Goal: Task Accomplishment & Management: Complete application form

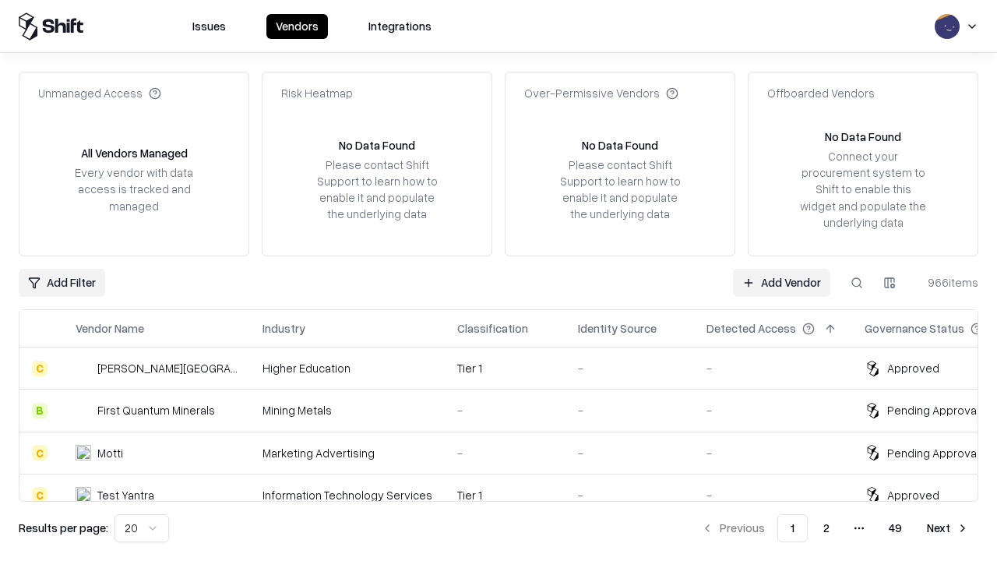
click at [782, 282] on link "Add Vendor" at bounding box center [781, 283] width 97 height 28
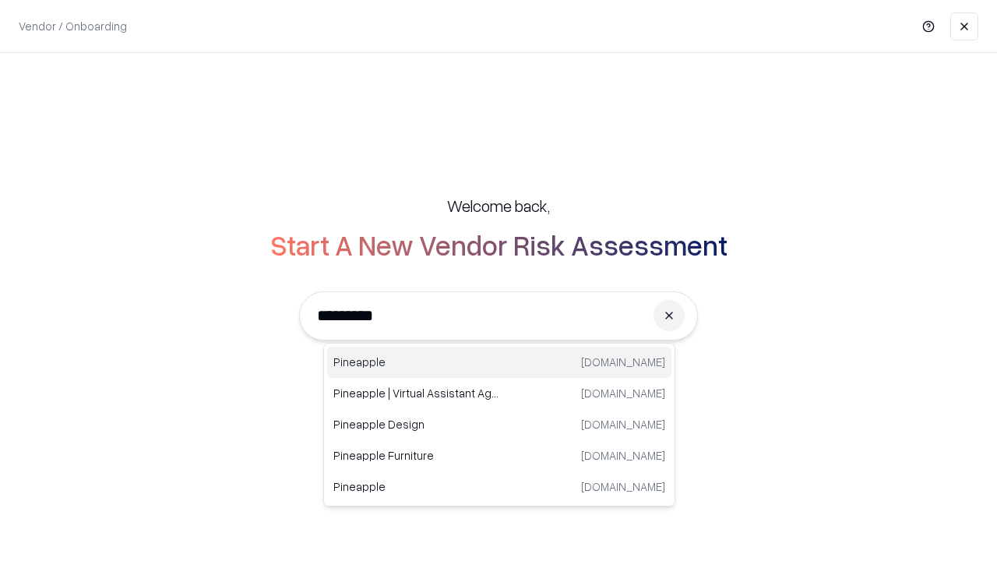
click at [500, 362] on div "Pineapple pineappleenergy.com" at bounding box center [499, 362] width 344 height 31
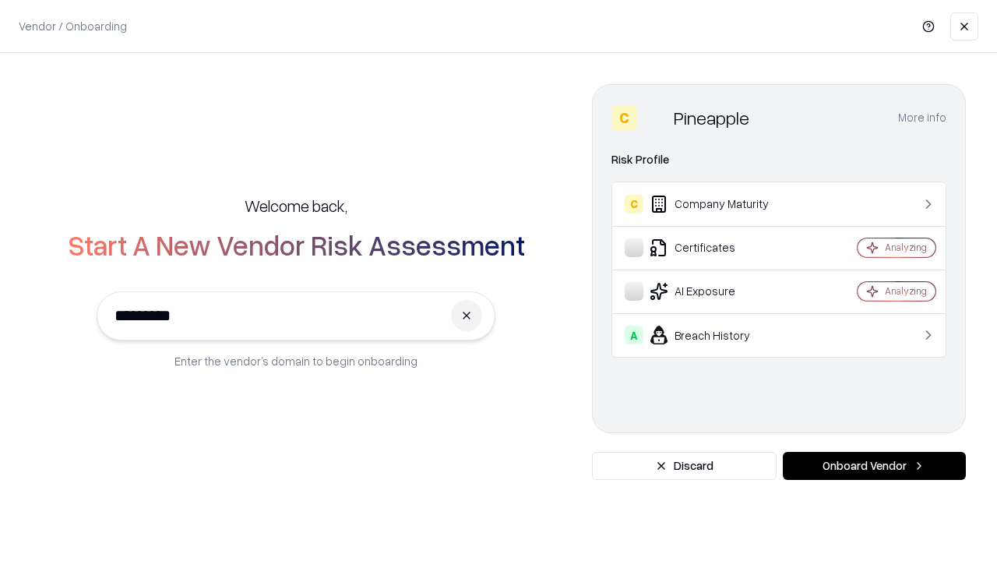
type input "*********"
click at [874, 466] on button "Onboard Vendor" at bounding box center [874, 466] width 183 height 28
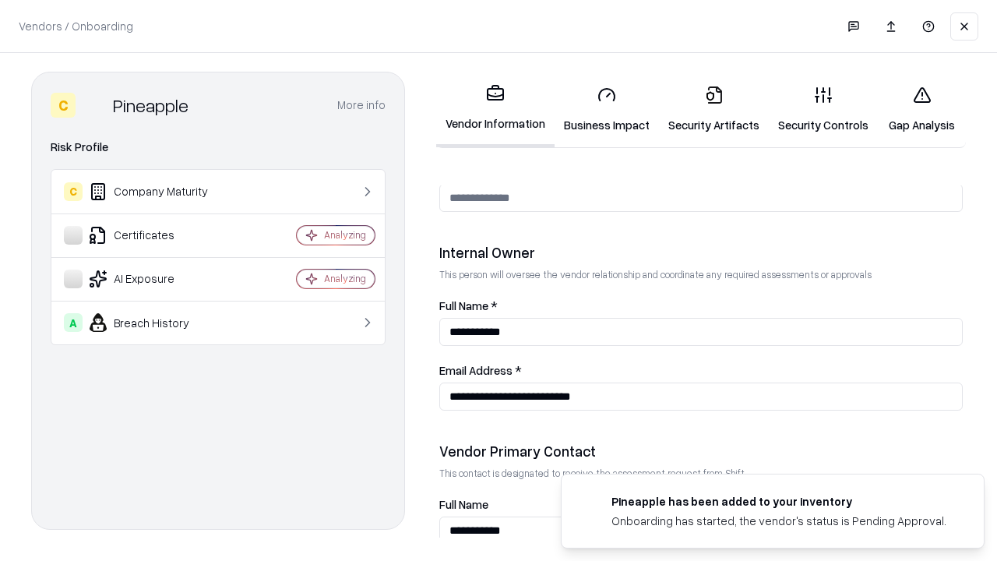
scroll to position [807, 0]
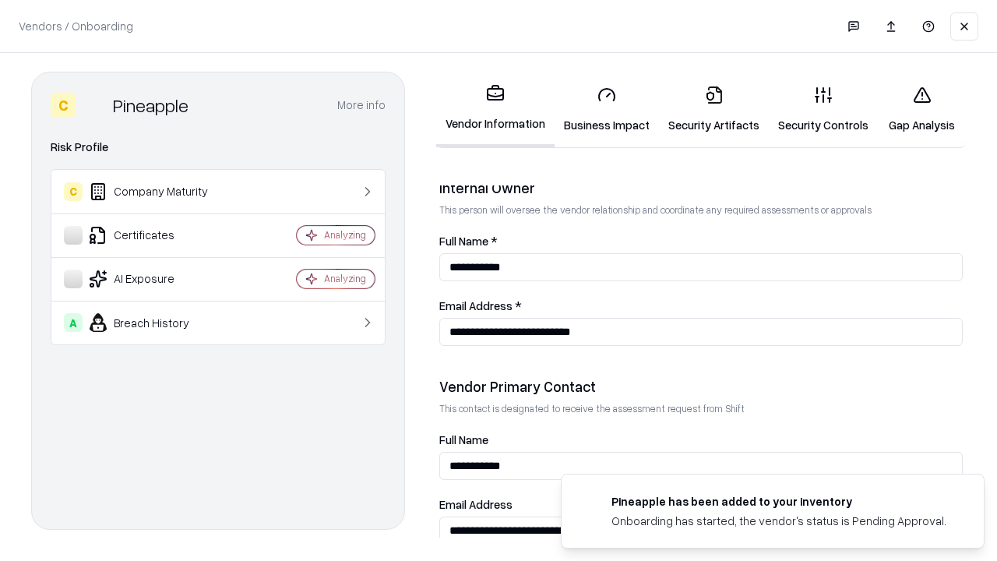
click at [607, 109] on link "Business Impact" at bounding box center [607, 109] width 104 height 72
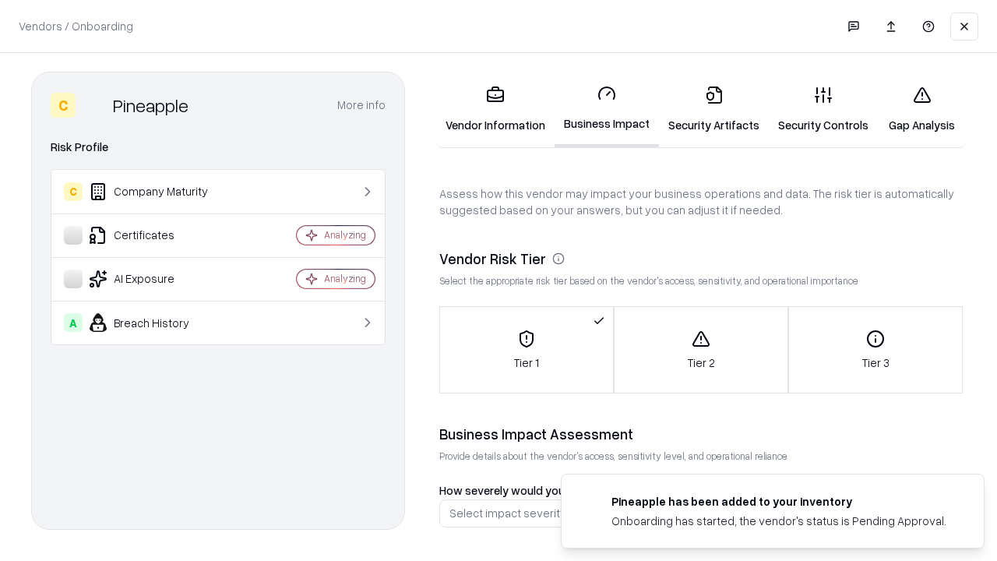
click at [714, 109] on link "Security Artifacts" at bounding box center [714, 109] width 110 height 72
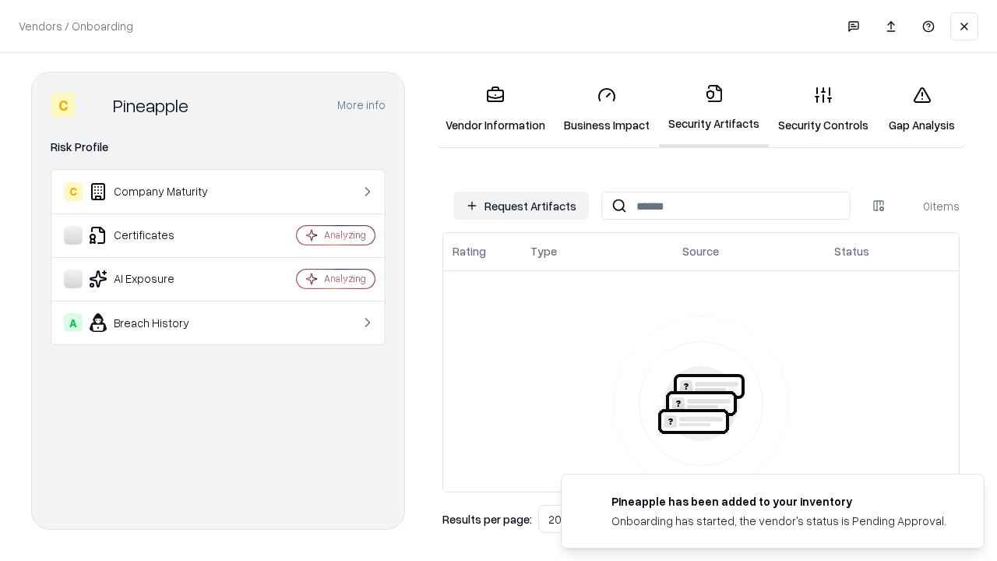
click at [521, 206] on button "Request Artifacts" at bounding box center [522, 206] width 136 height 28
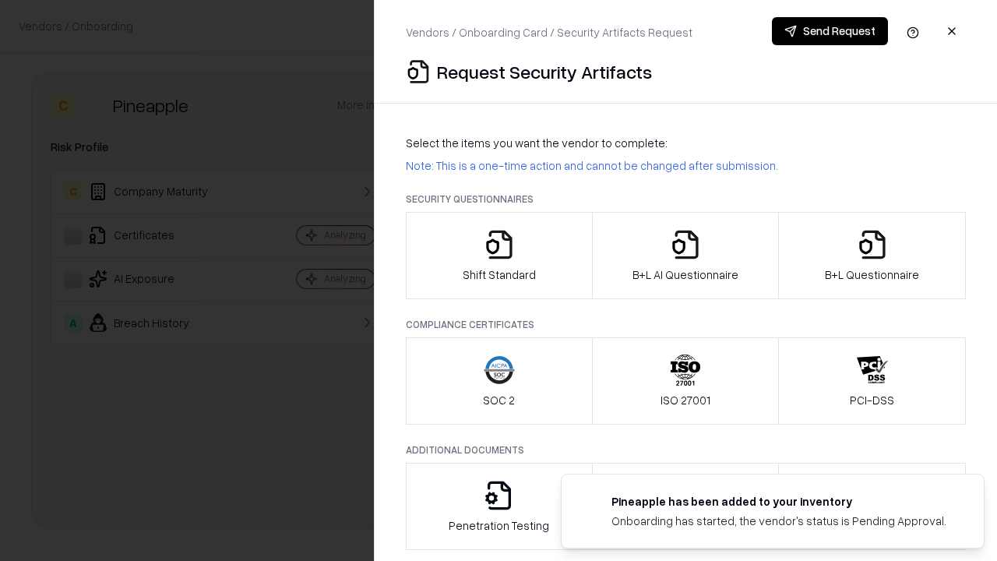
click at [499, 256] on icon "button" at bounding box center [499, 244] width 31 height 31
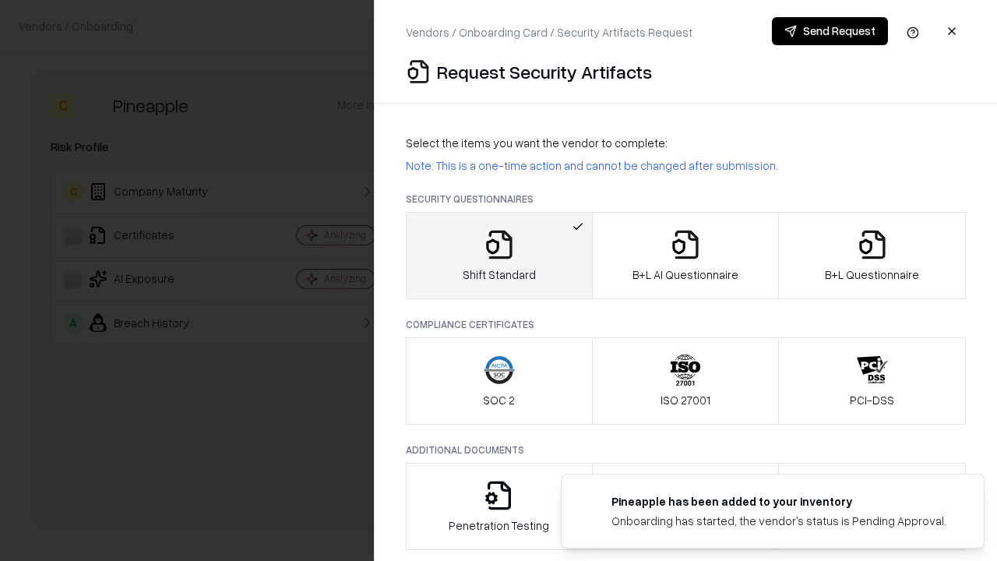
click at [830, 31] on button "Send Request" at bounding box center [830, 31] width 116 height 28
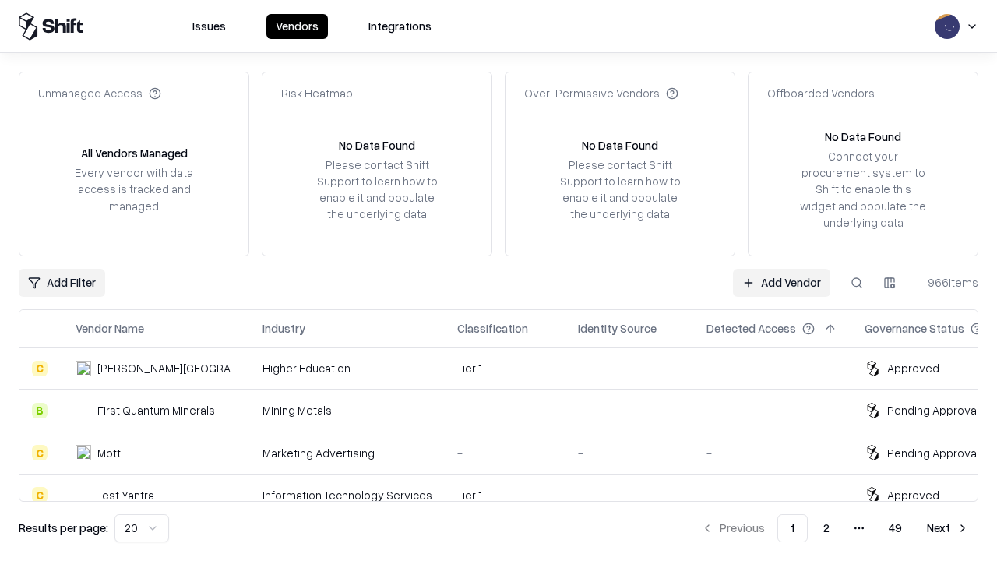
click at [857, 282] on button at bounding box center [857, 283] width 28 height 28
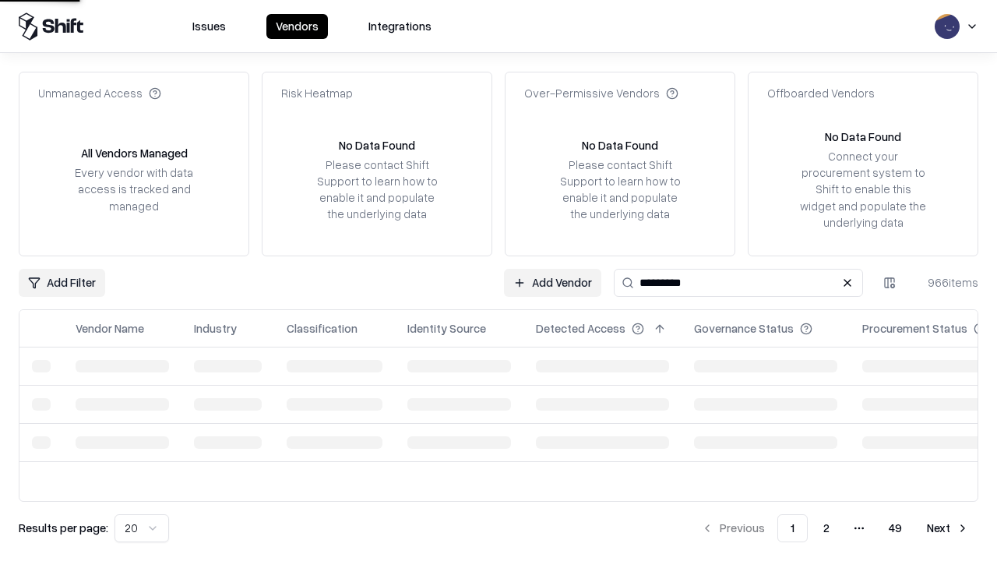
type input "*********"
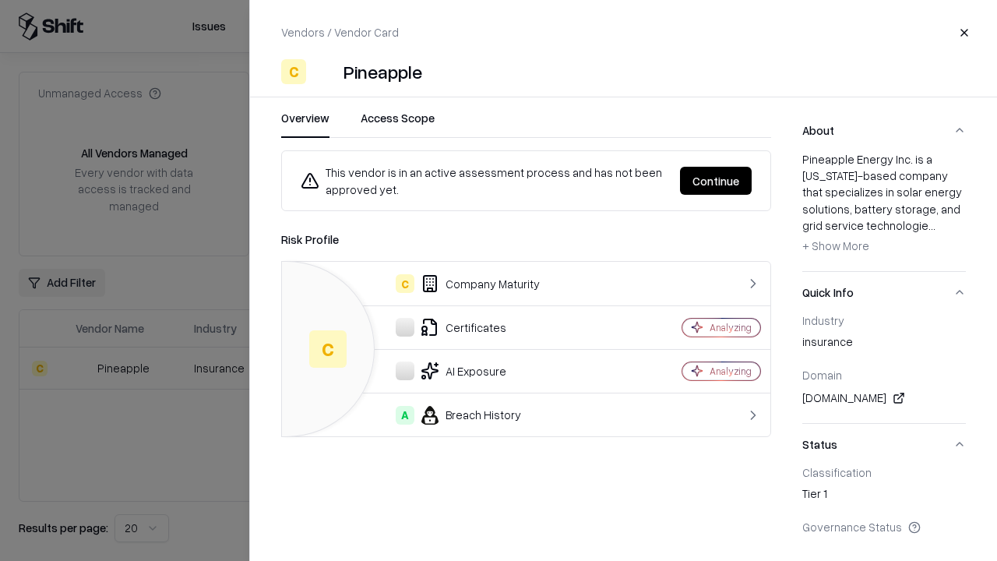
click at [716, 181] on button "Continue" at bounding box center [716, 181] width 72 height 28
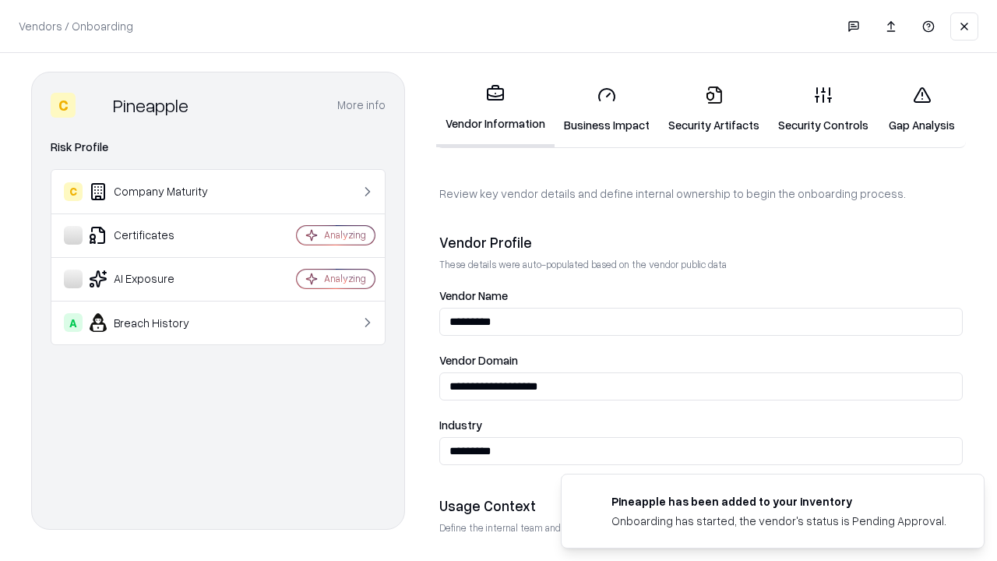
click at [714, 109] on link "Security Artifacts" at bounding box center [714, 109] width 110 height 72
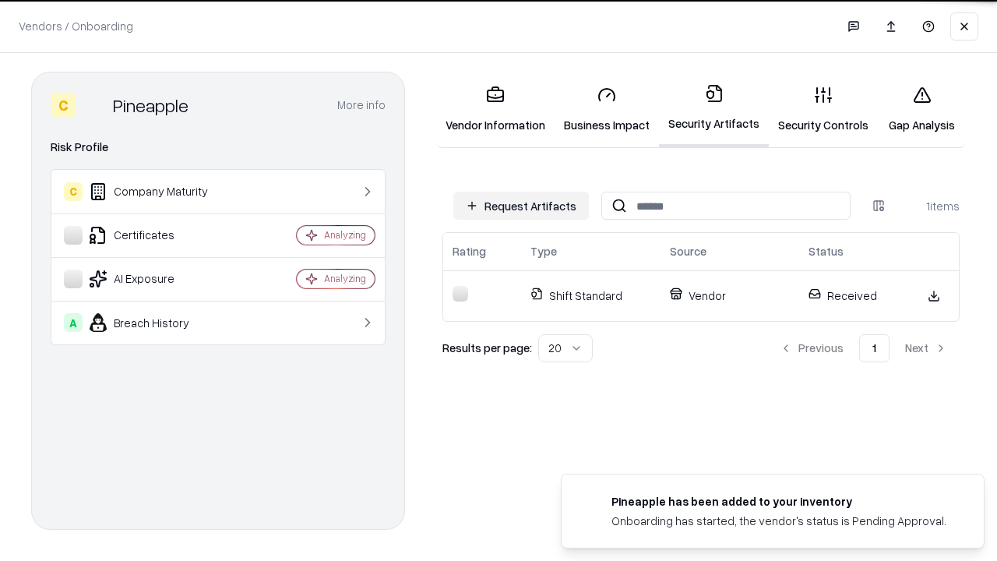
click at [922, 109] on link "Gap Analysis" at bounding box center [922, 109] width 88 height 72
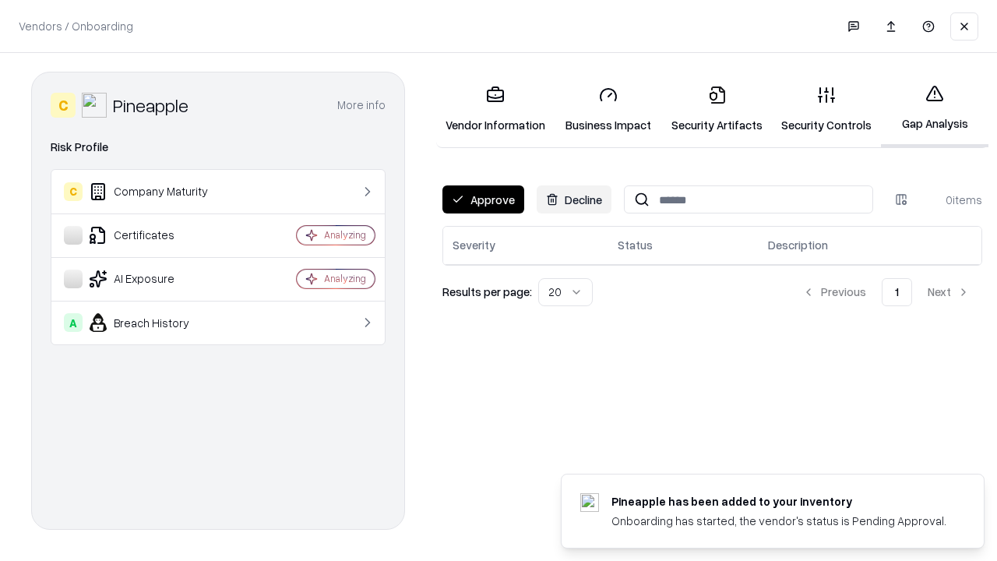
click at [483, 199] on button "Approve" at bounding box center [484, 199] width 82 height 28
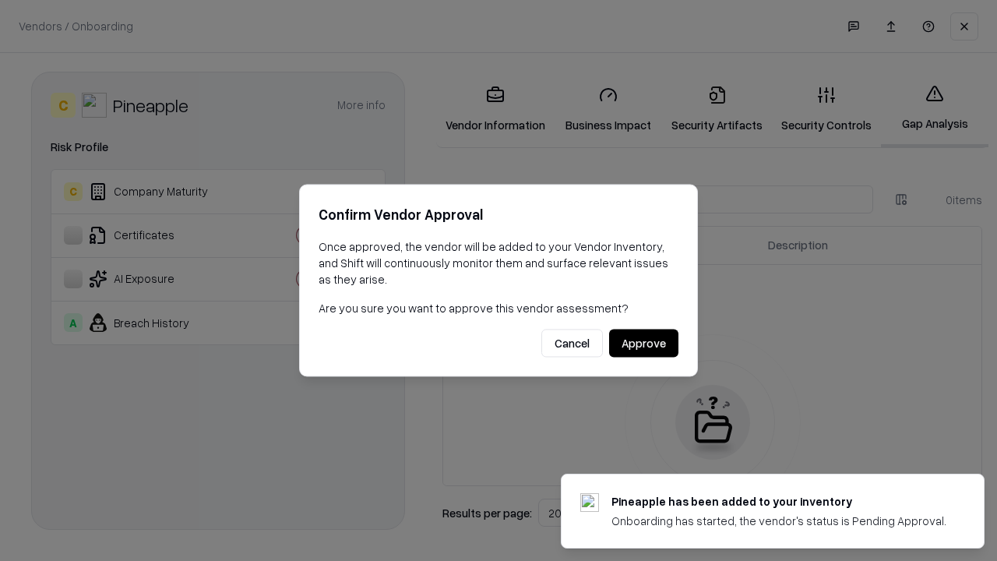
click at [644, 343] on button "Approve" at bounding box center [643, 344] width 69 height 28
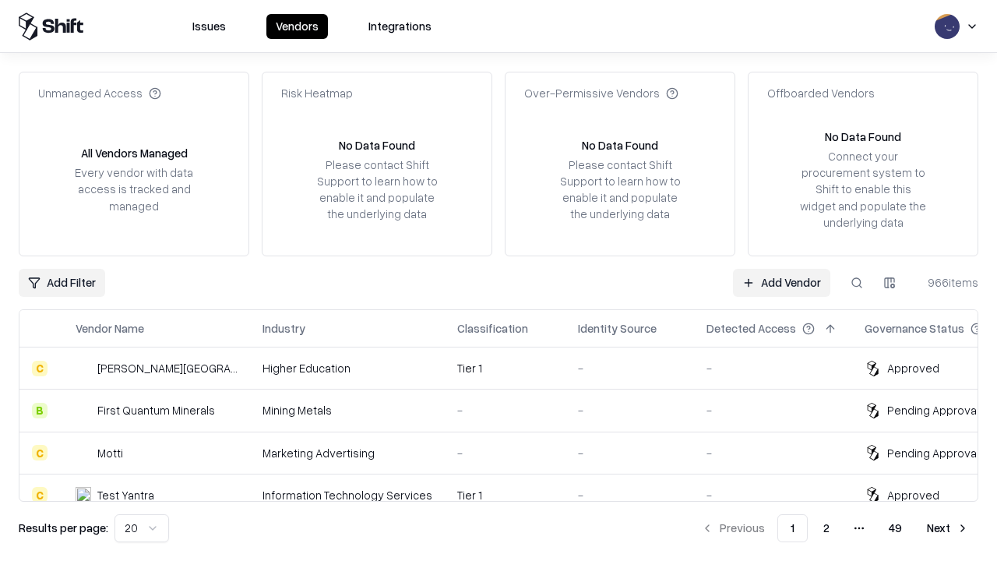
type input "*********"
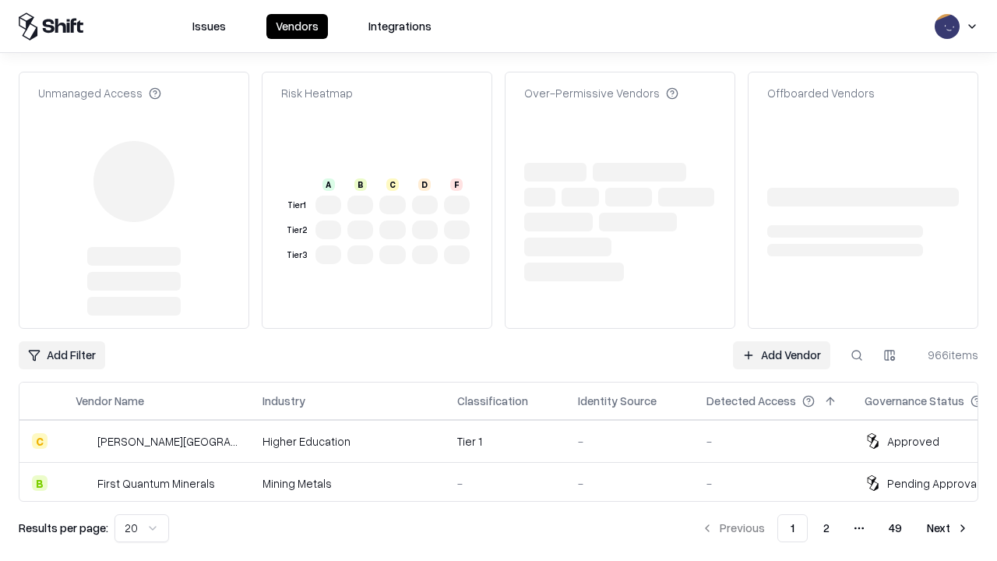
click at [782, 341] on link "Add Vendor" at bounding box center [781, 355] width 97 height 28
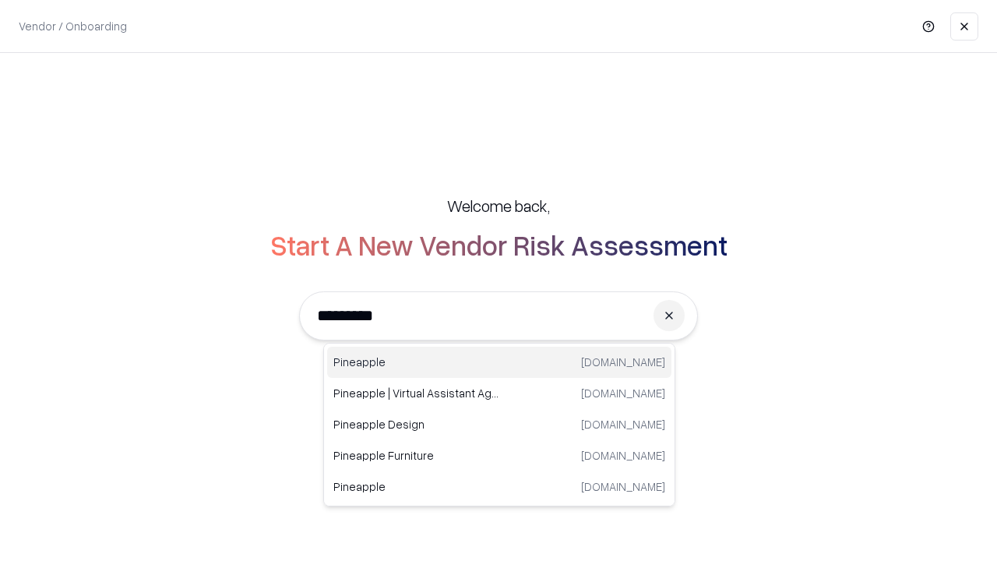
click at [500, 362] on div "Pineapple pineappleenergy.com" at bounding box center [499, 362] width 344 height 31
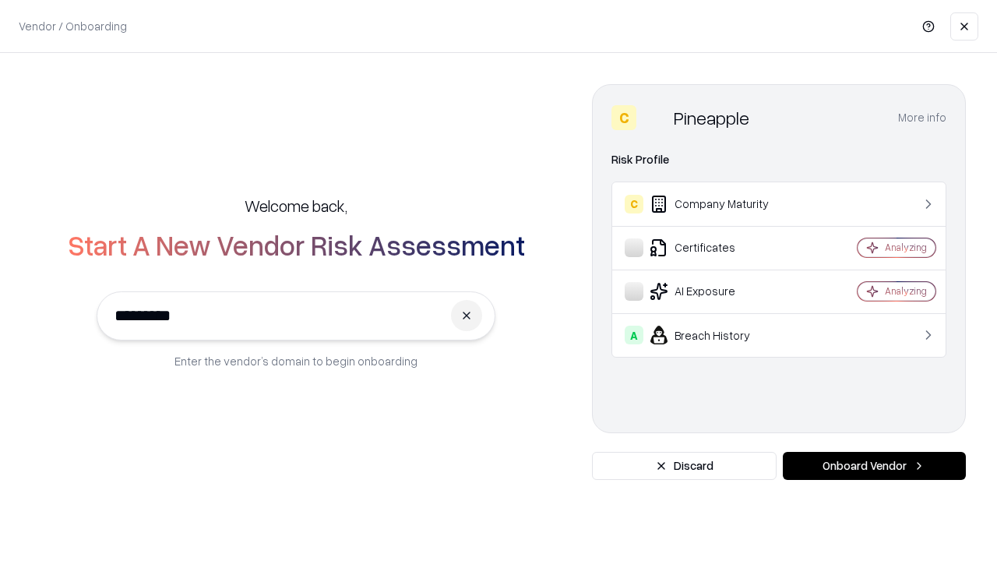
type input "*********"
click at [874, 466] on button "Onboard Vendor" at bounding box center [874, 466] width 183 height 28
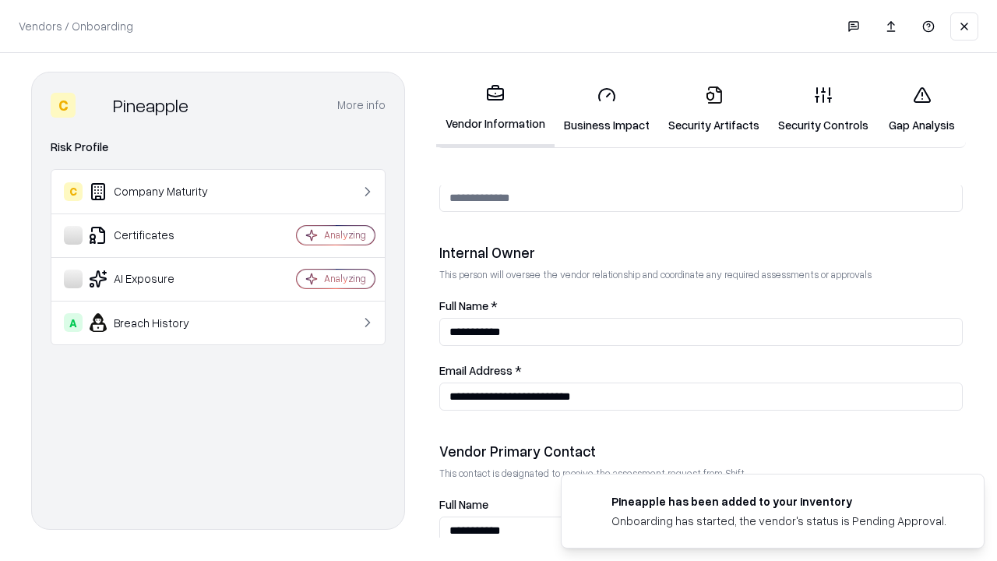
scroll to position [807, 0]
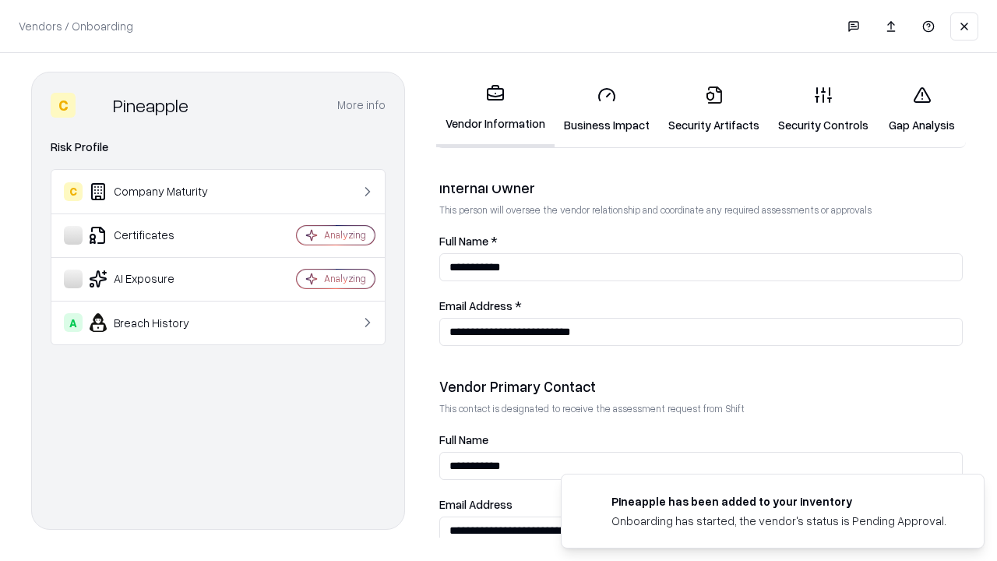
click at [922, 109] on link "Gap Analysis" at bounding box center [922, 109] width 88 height 72
